Goal: Task Accomplishment & Management: Use online tool/utility

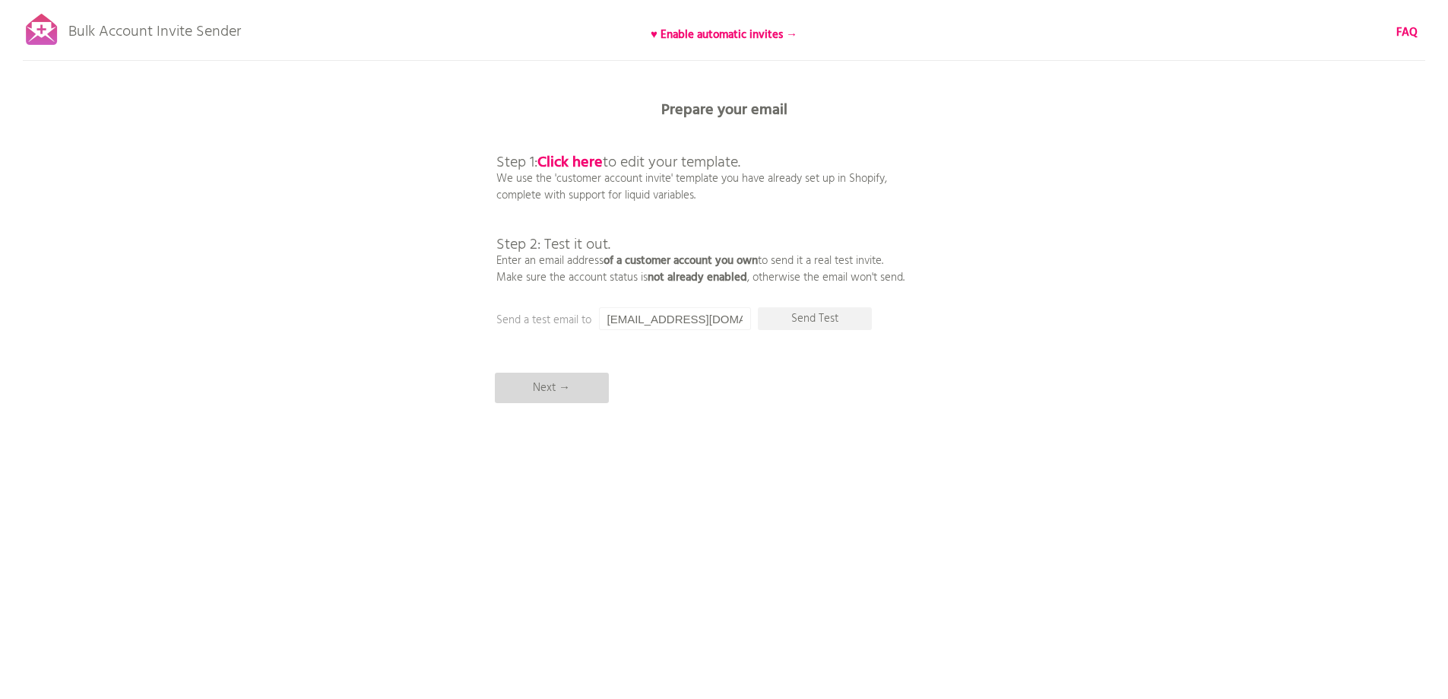
click at [563, 392] on p "Next →" at bounding box center [552, 388] width 114 height 30
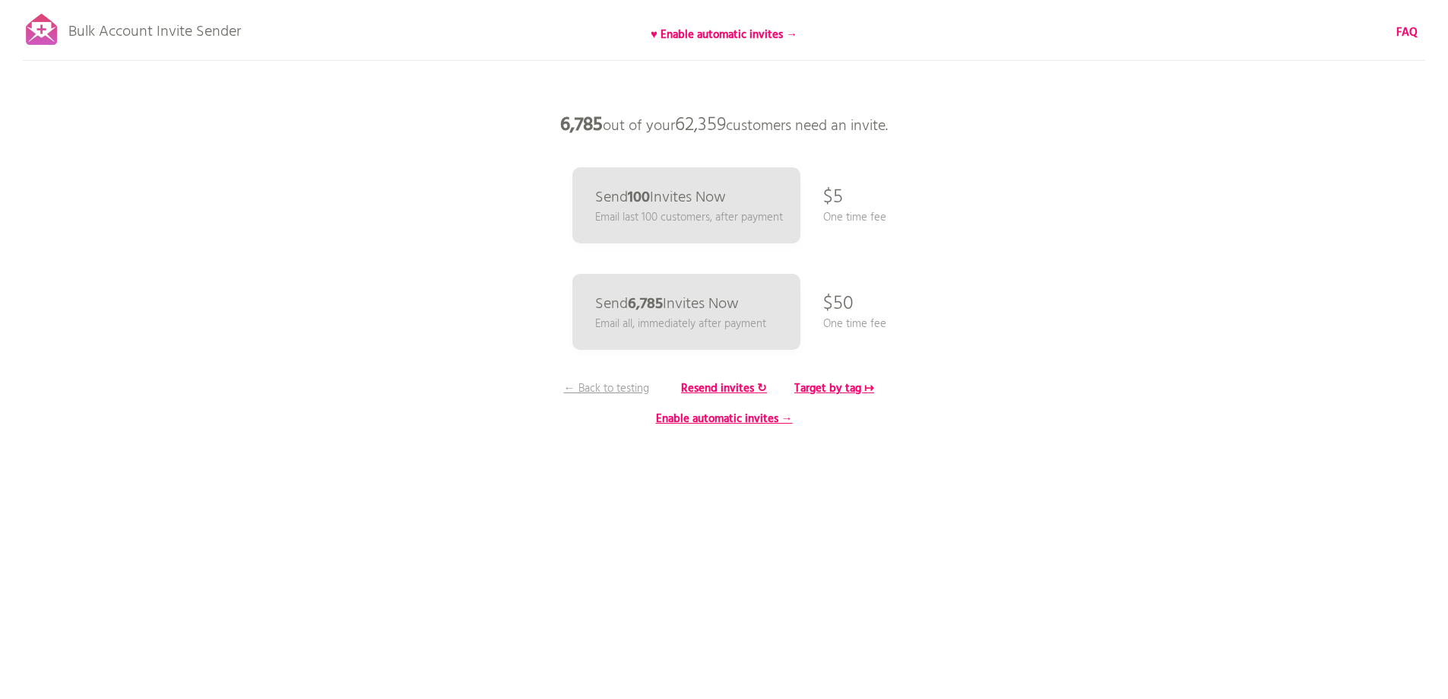
click at [815, 377] on div "Bulk Account Invite Sender ♥ Enable automatic invites → FAQ Synced all customer…" at bounding box center [724, 266] width 1448 height 532
click at [829, 392] on b "Target by tag ↦" at bounding box center [835, 388] width 80 height 18
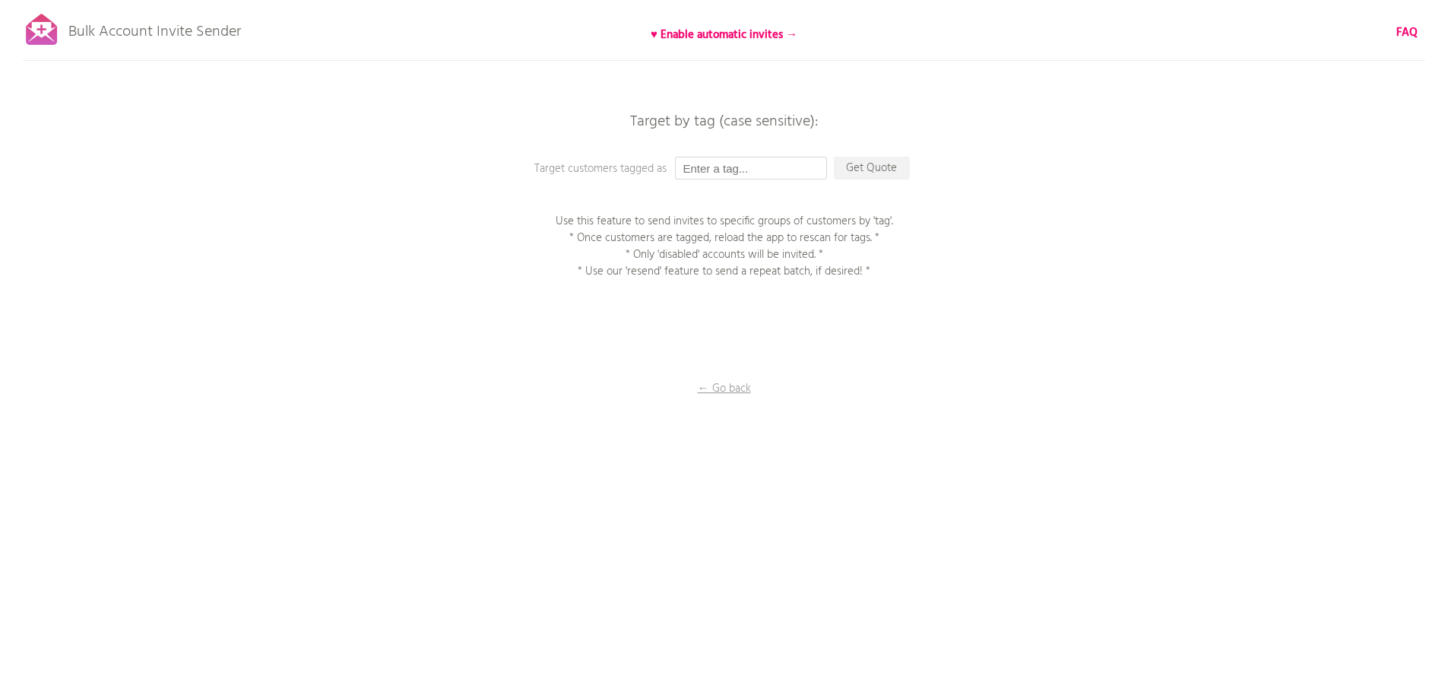
click at [734, 163] on input "text" at bounding box center [751, 168] width 152 height 23
type input "P1EE"
click at [888, 171] on p "Get Quote" at bounding box center [872, 168] width 76 height 23
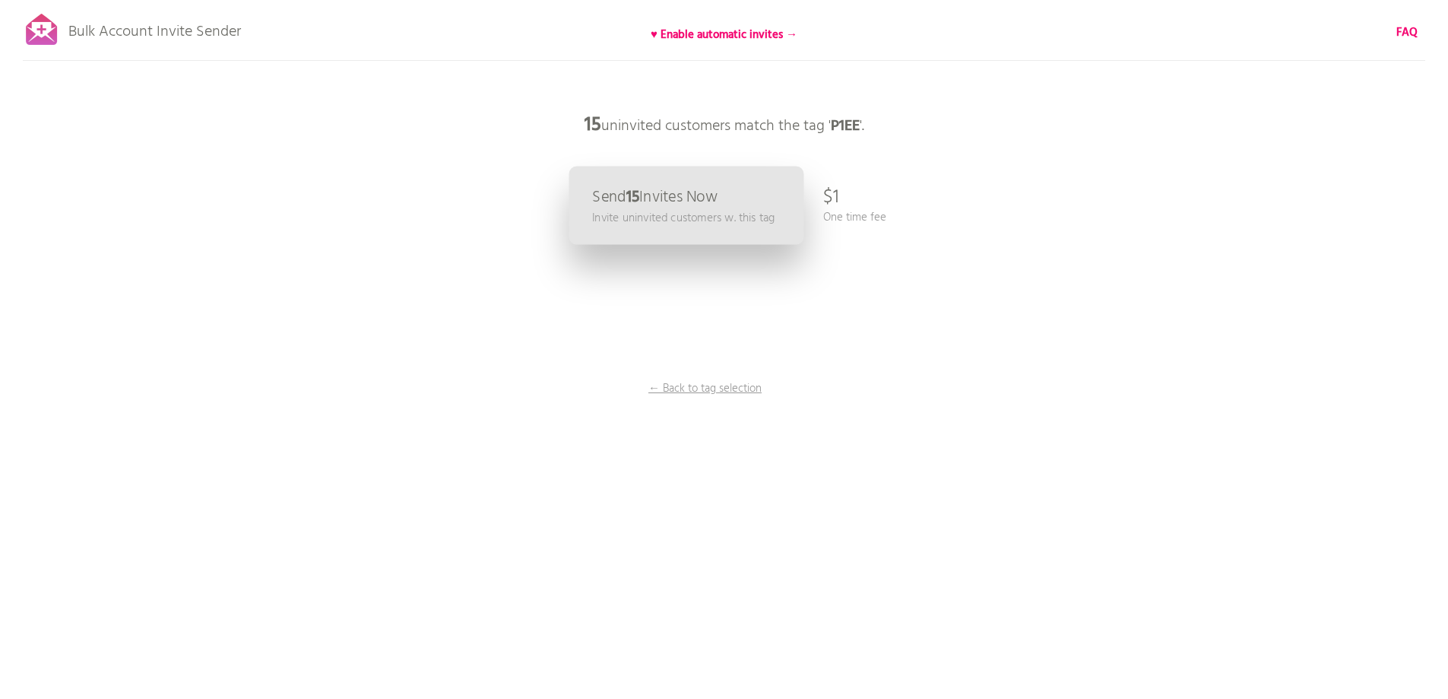
click at [740, 187] on link "Send 15 Invites Now Invite uninvited customers w. this tag" at bounding box center [686, 206] width 235 height 78
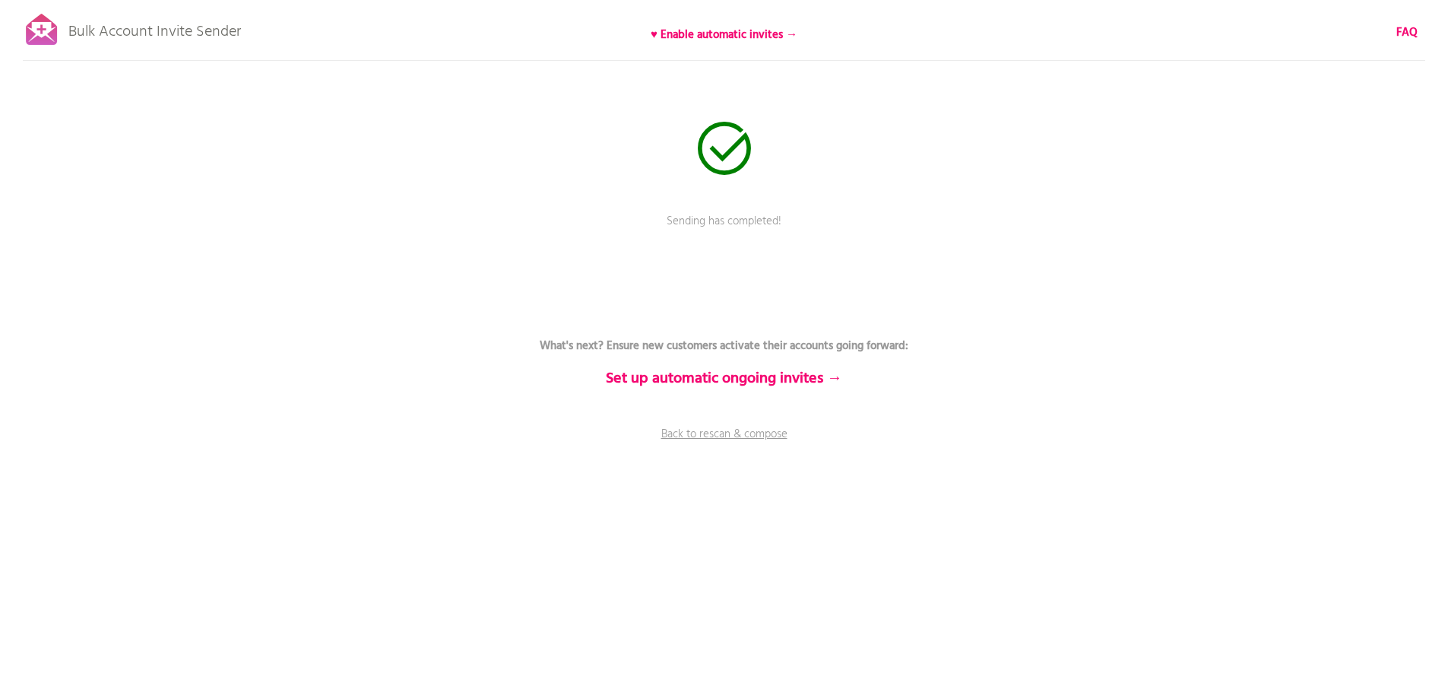
drag, startPoint x: 660, startPoint y: 36, endPoint x: 694, endPoint y: 110, distance: 81.3
